Goal: Task Accomplishment & Management: Use online tool/utility

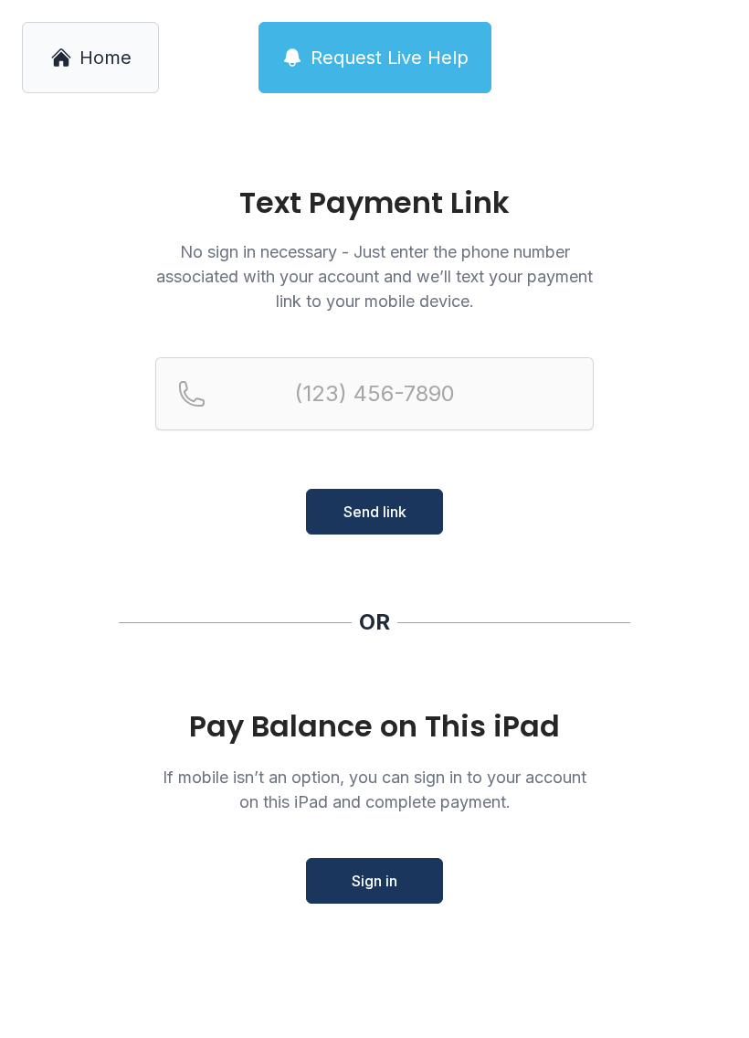
click at [115, 51] on span "Home" at bounding box center [106, 58] width 52 height 26
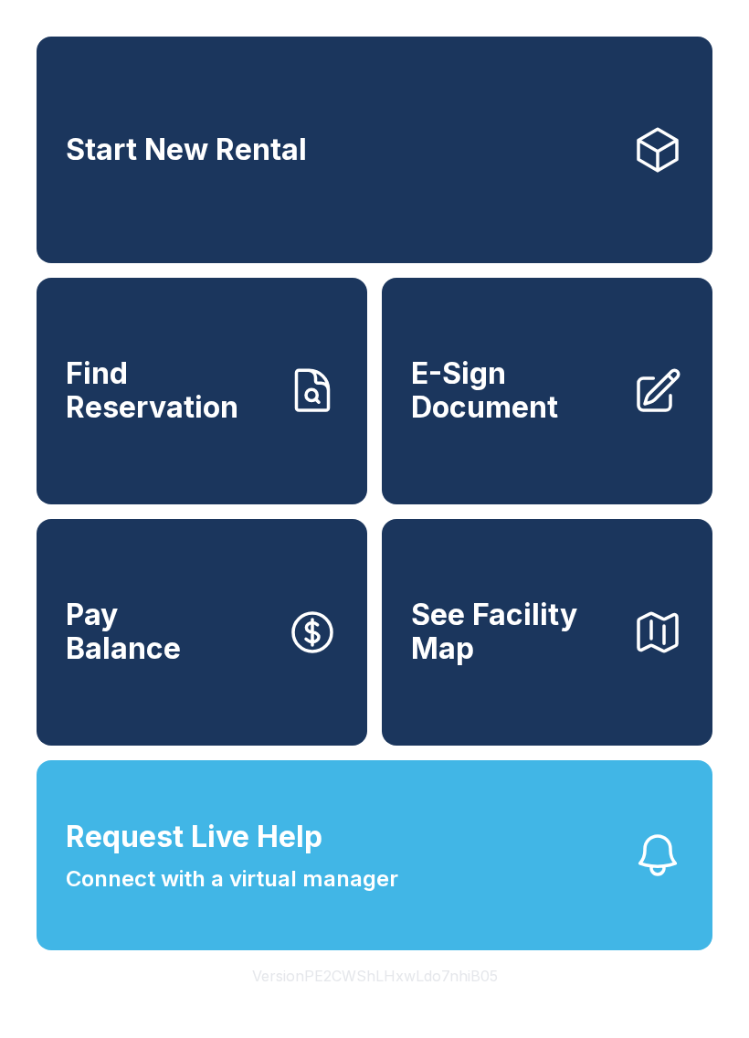
click at [553, 376] on link "E-Sign Document" at bounding box center [547, 391] width 331 height 227
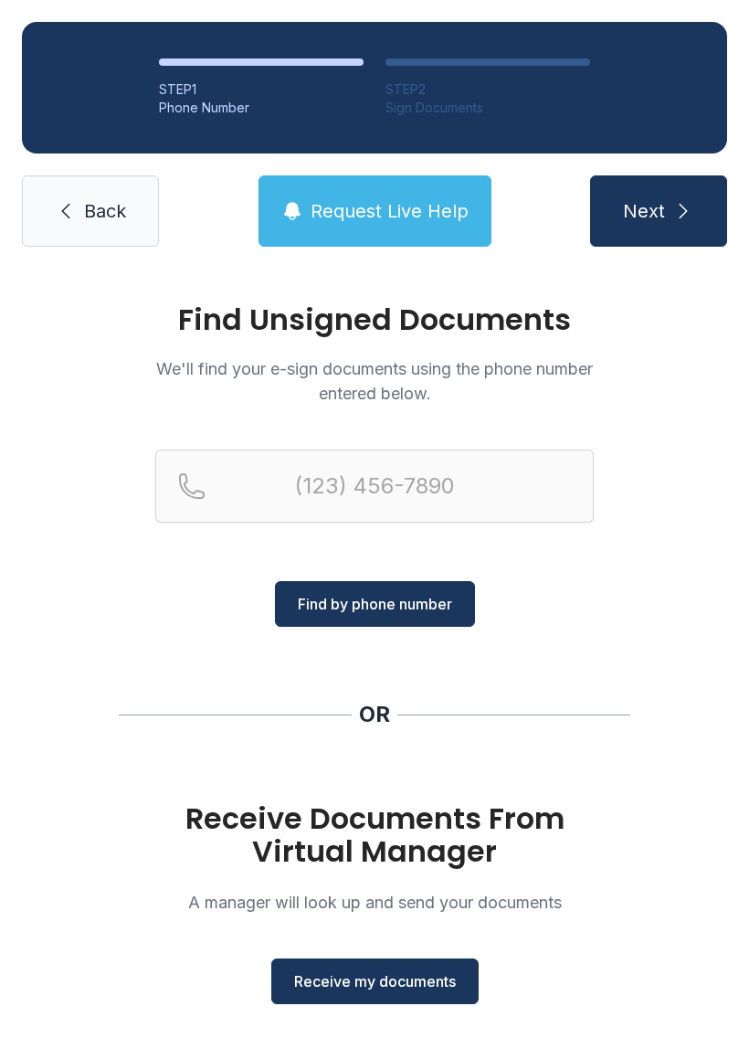
click at [651, 209] on span "Next" at bounding box center [644, 211] width 42 height 26
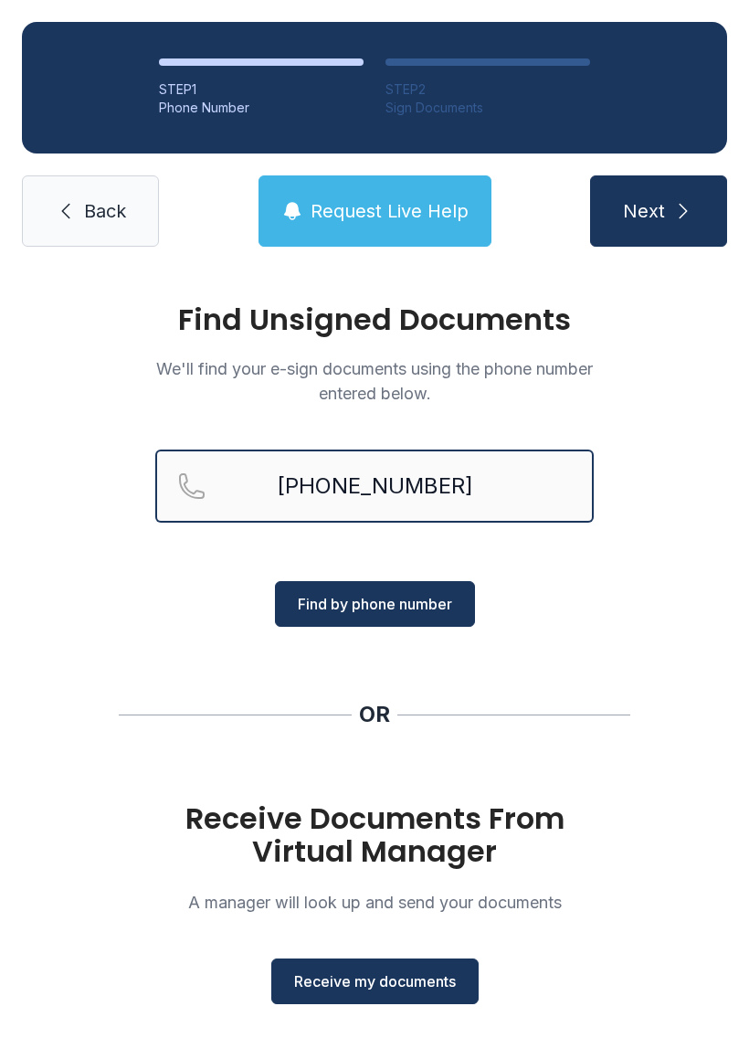
type input "[PHONE_NUMBER]"
click at [431, 613] on span "Find by phone number" at bounding box center [375, 604] width 154 height 22
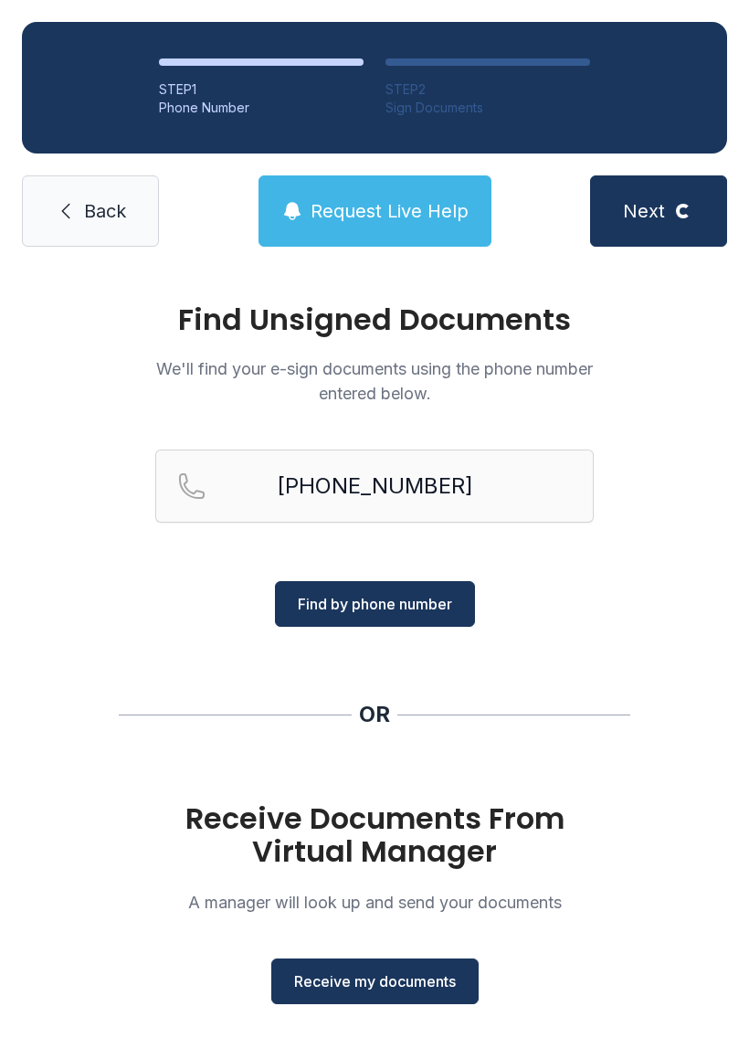
click at [428, 985] on span "Receive my documents" at bounding box center [375, 982] width 162 height 22
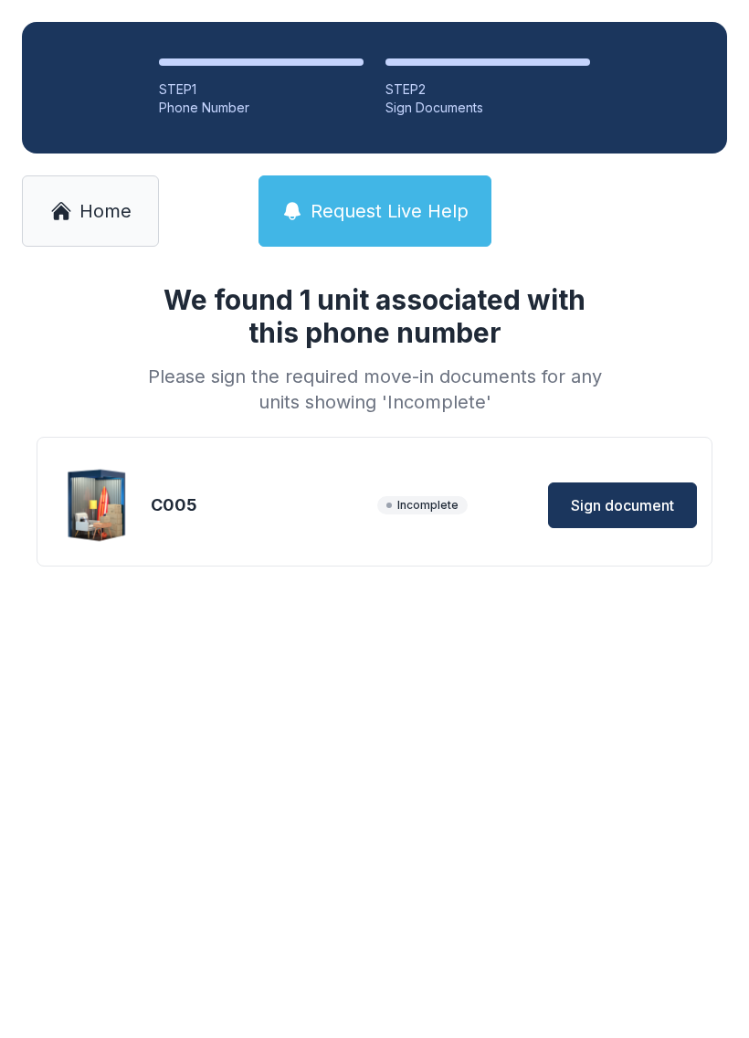
click at [624, 498] on span "Sign document" at bounding box center [622, 505] width 103 height 22
click at [110, 214] on span "Home" at bounding box center [106, 211] width 52 height 26
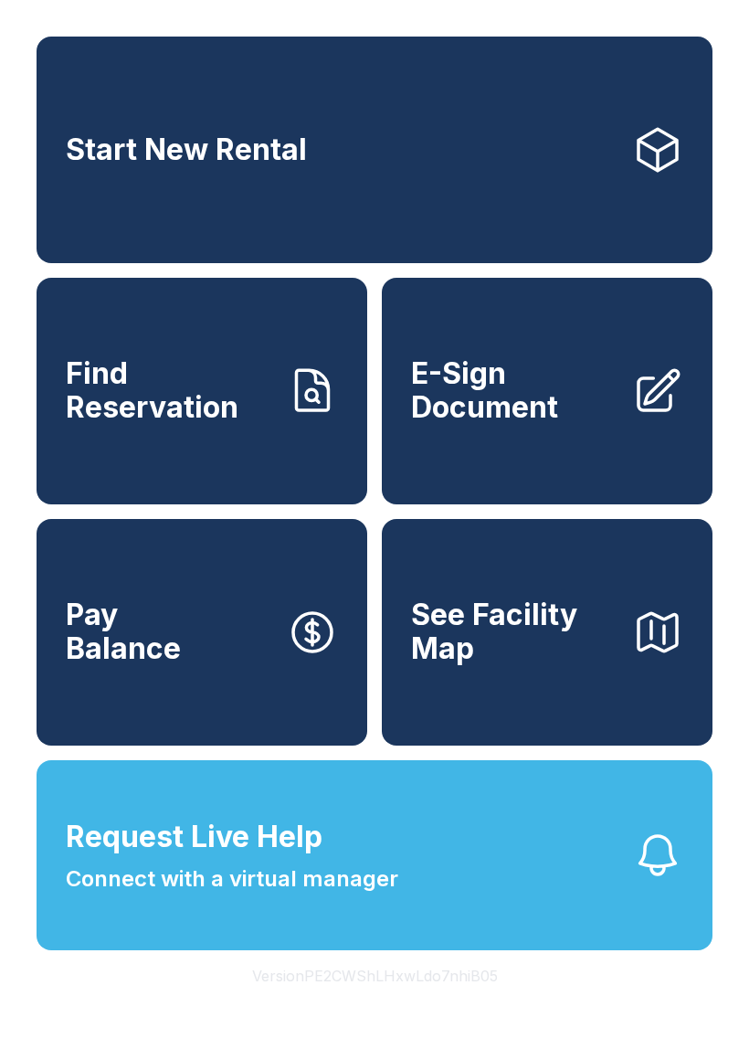
click at [572, 424] on span "E-Sign Document" at bounding box center [514, 390] width 207 height 67
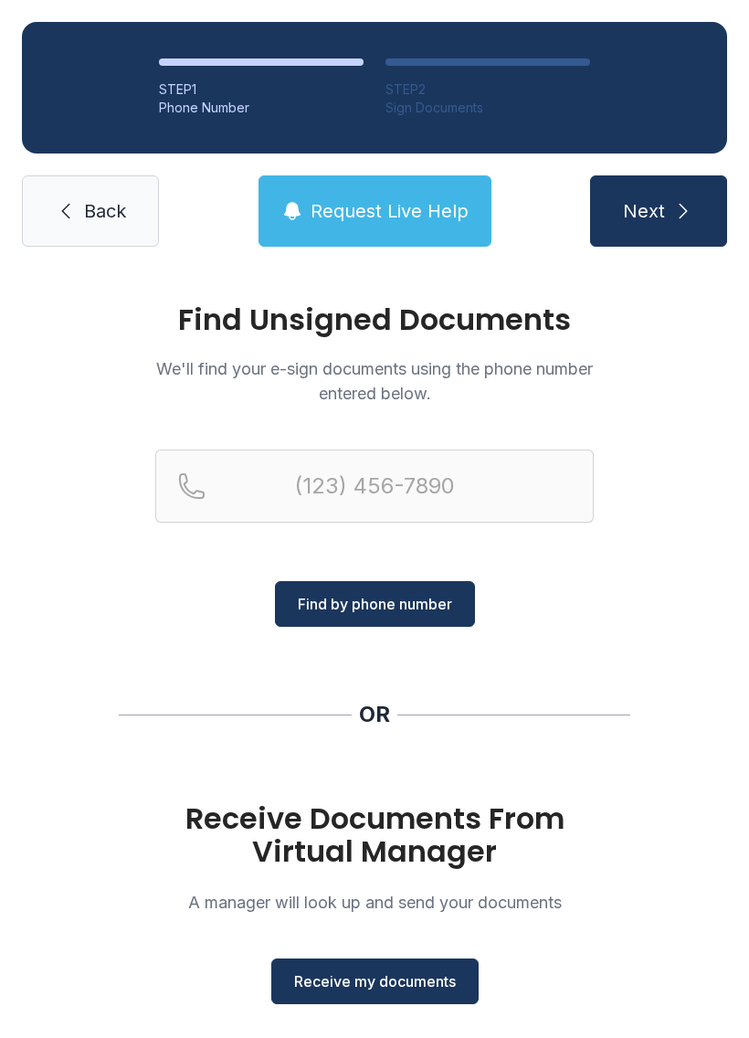
click at [424, 993] on button "Receive my documents" at bounding box center [374, 982] width 207 height 46
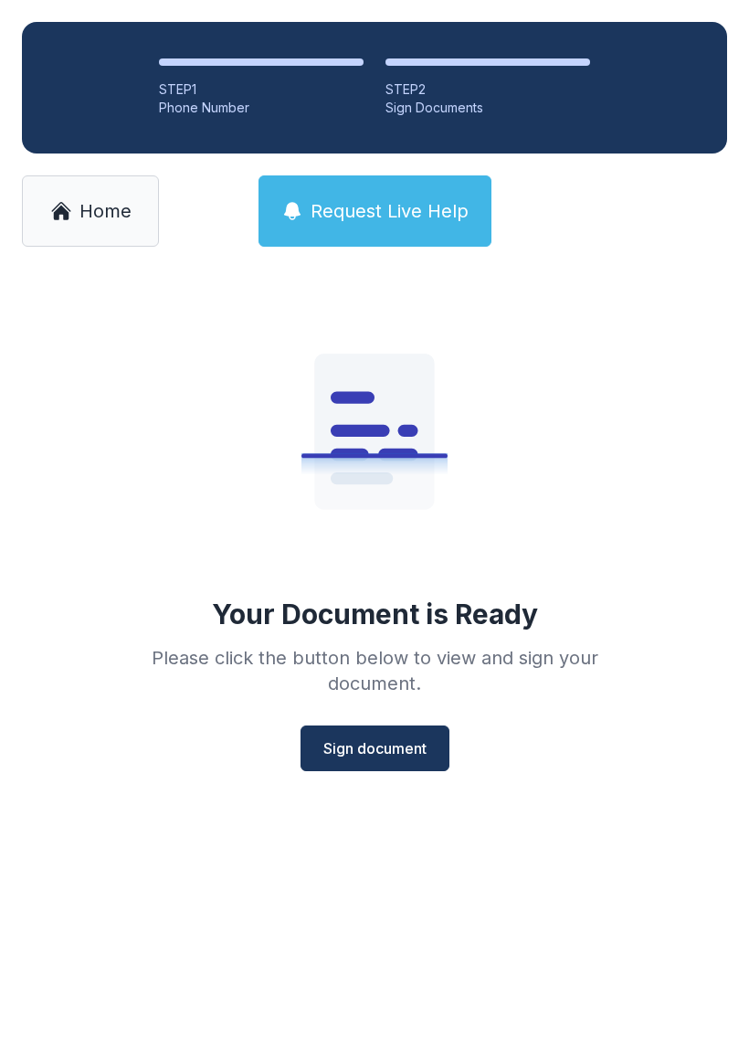
click at [418, 753] on span "Sign document" at bounding box center [375, 749] width 103 height 22
